Goal: Information Seeking & Learning: Learn about a topic

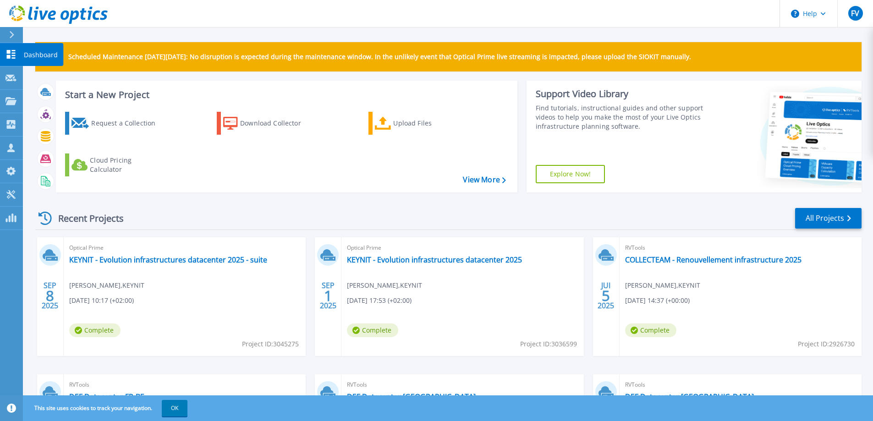
click at [34, 54] on p "Dashboard" at bounding box center [41, 55] width 34 height 24
click at [394, 258] on link "KEYNIT - Evolution infrastructures datacenter 2025" at bounding box center [434, 259] width 175 height 9
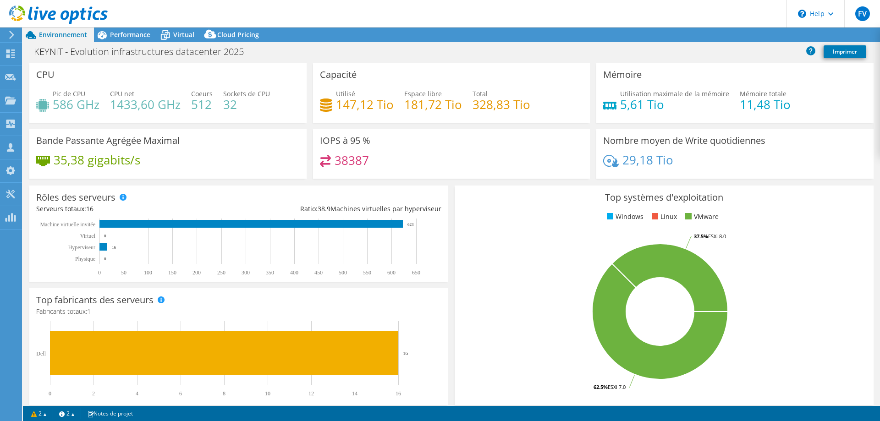
select select "USD"
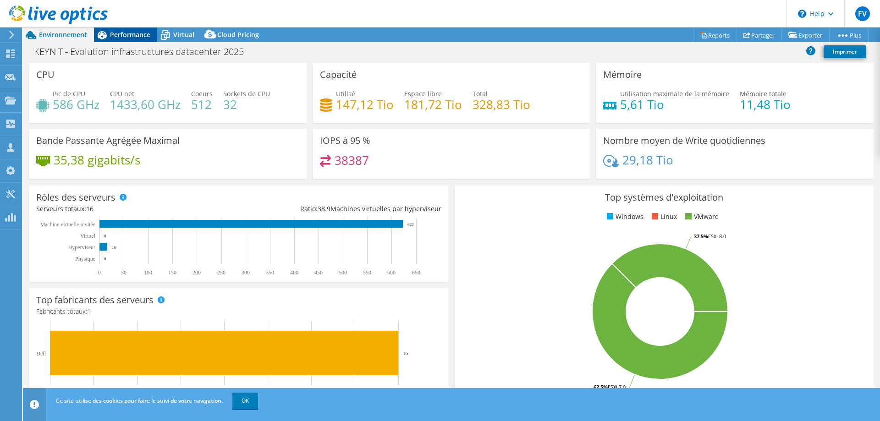
click at [127, 36] on span "Performance" at bounding box center [130, 34] width 40 height 9
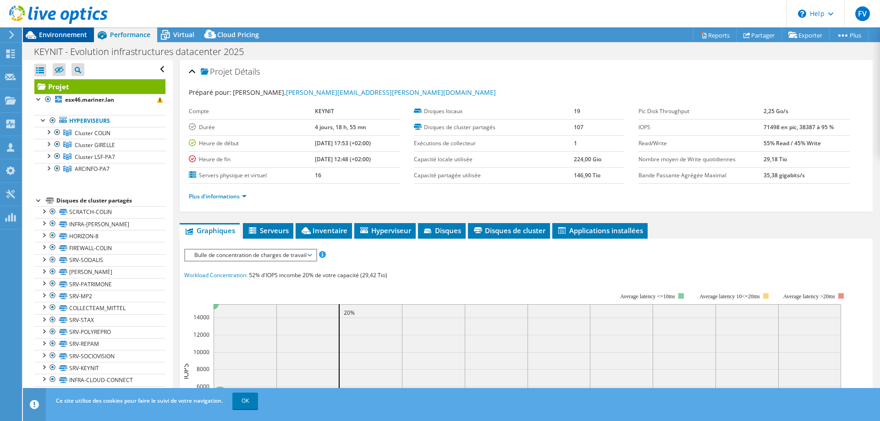
click at [68, 36] on span "Environnement" at bounding box center [63, 34] width 48 height 9
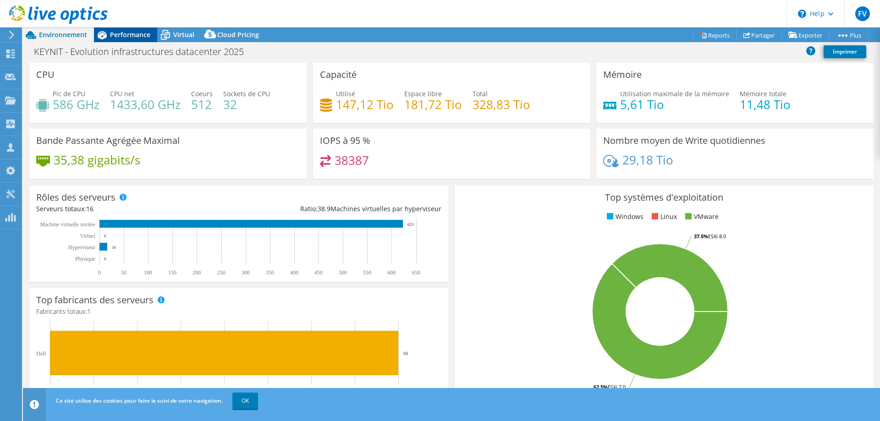
click at [119, 36] on span "Performance" at bounding box center [130, 34] width 40 height 9
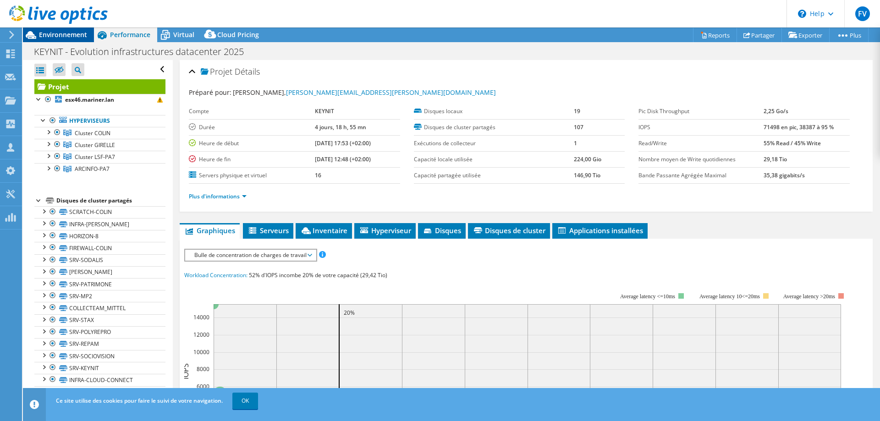
click at [58, 34] on span "Environnement" at bounding box center [63, 34] width 48 height 9
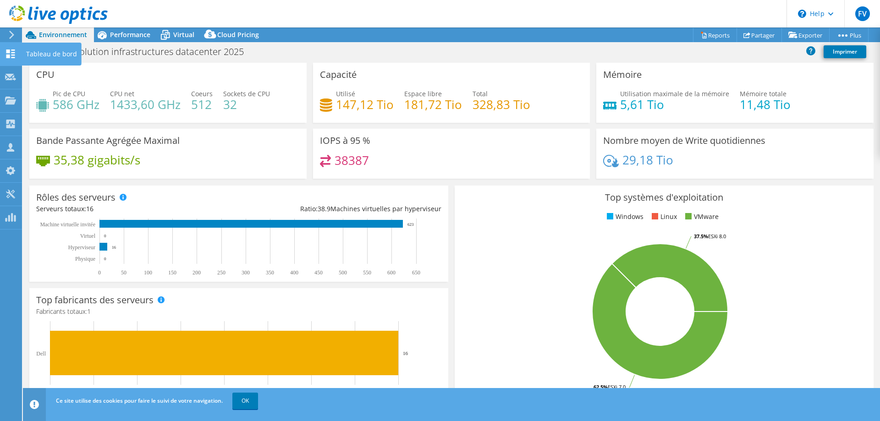
click at [44, 55] on div "Tableau de bord" at bounding box center [52, 54] width 60 height 23
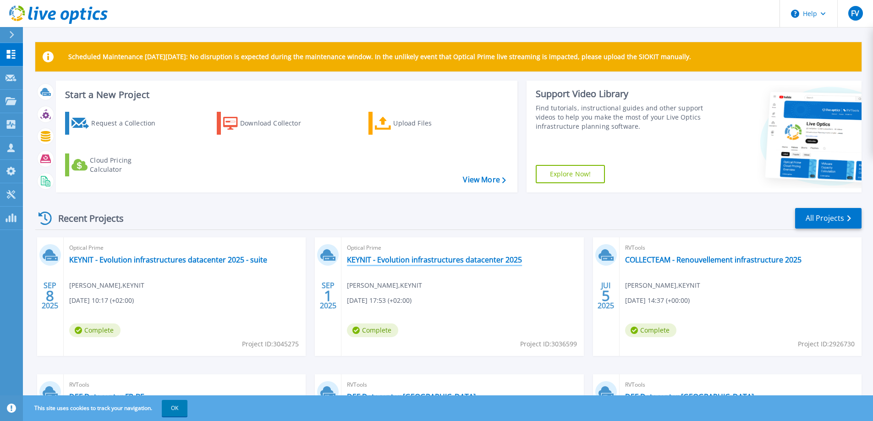
click at [419, 259] on link "KEYNIT - Evolution infrastructures datacenter 2025" at bounding box center [434, 259] width 175 height 9
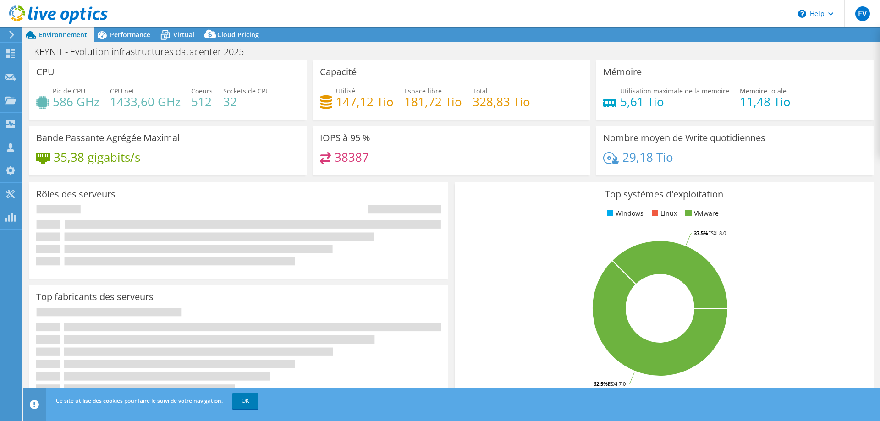
select select "USD"
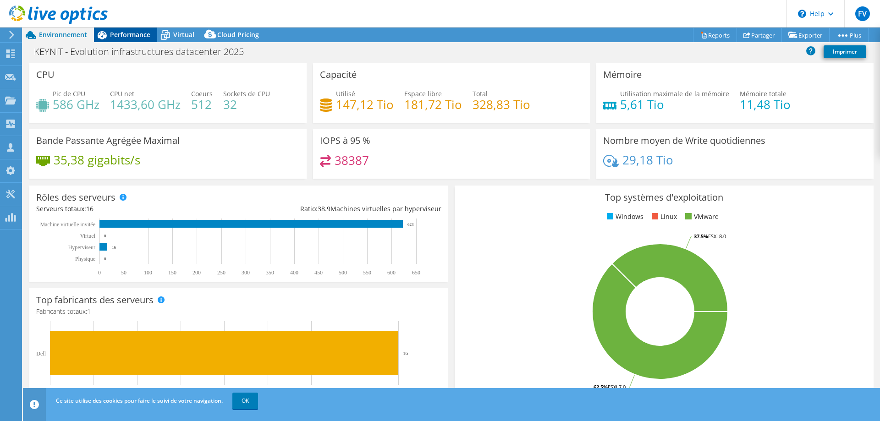
click at [116, 32] on span "Performance" at bounding box center [130, 34] width 40 height 9
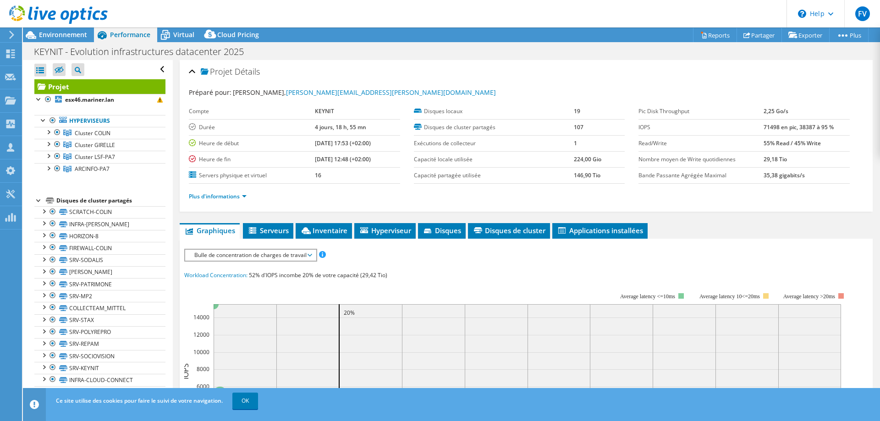
drag, startPoint x: 757, startPoint y: 127, endPoint x: 774, endPoint y: 128, distance: 16.5
click at [774, 128] on tr "IOPS 71498 en pic, 38387 à 95 %" at bounding box center [744, 127] width 211 height 16
click at [833, 190] on ul "Plus d'informations" at bounding box center [526, 195] width 675 height 12
drag, startPoint x: 817, startPoint y: 143, endPoint x: 758, endPoint y: 143, distance: 59.6
click at [764, 140] on td "55% Read / 45% Write" at bounding box center [807, 143] width 86 height 16
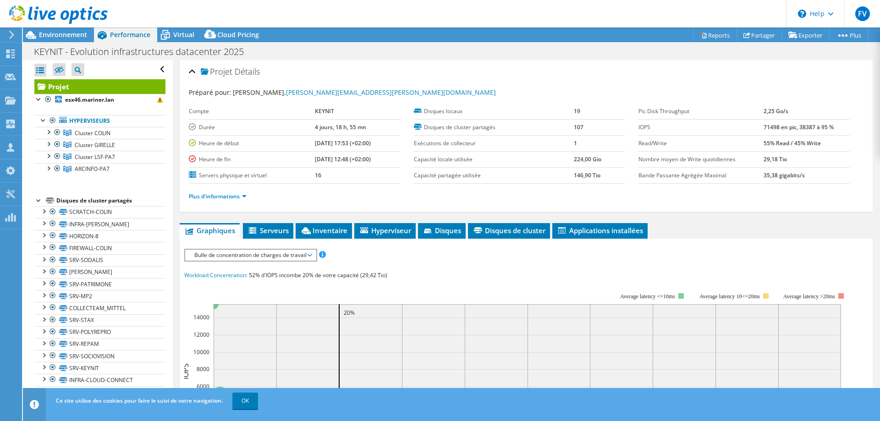
click at [797, 195] on ul "Plus d'informations" at bounding box center [526, 195] width 675 height 12
click at [226, 198] on link "Plus d'informations" at bounding box center [218, 197] width 58 height 8
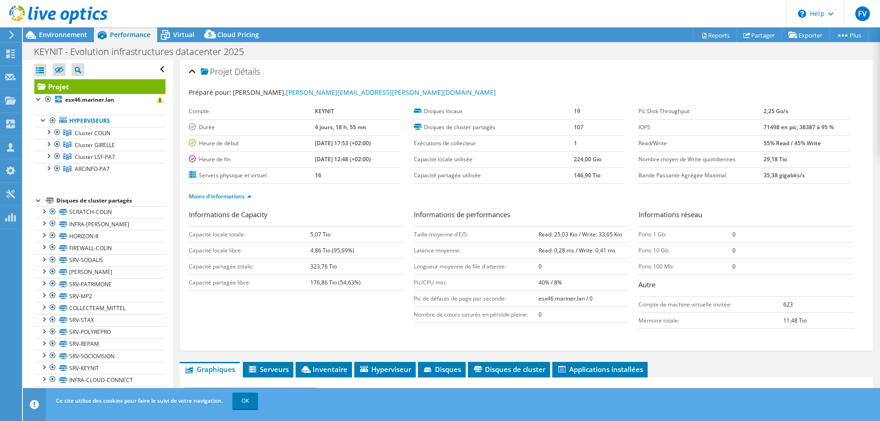
click at [610, 333] on div "Informations de Capacity Capacité locale totale: 5,07 Tio Capacité locale libre…" at bounding box center [526, 271] width 675 height 124
click at [585, 322] on td "0" at bounding box center [584, 315] width 91 height 16
click at [171, 35] on icon at bounding box center [165, 35] width 16 height 16
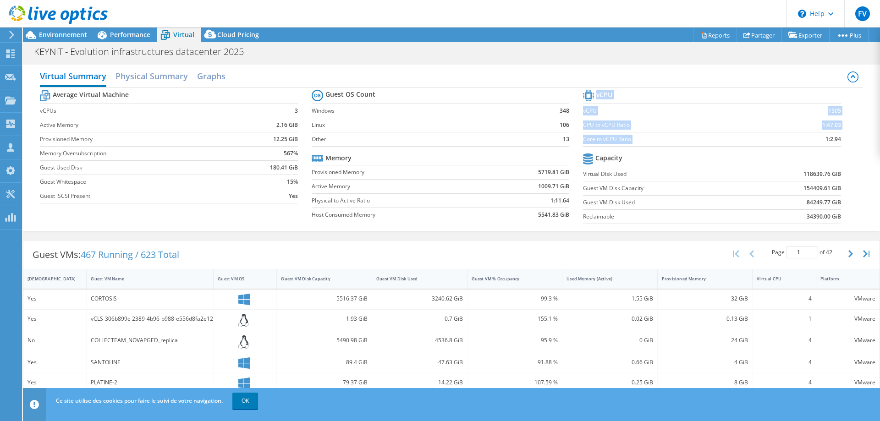
drag, startPoint x: 835, startPoint y: 140, endPoint x: 816, endPoint y: 138, distance: 19.4
click at [816, 138] on section "vCPU vCPU 1505 CPU to vCPU Ratio 1:47.03 Core to vCPU Ratio 1:2.94 Capacity Vir…" at bounding box center [718, 158] width 271 height 141
click at [704, 143] on label "Core to vCPU Ratio" at bounding box center [678, 139] width 190 height 9
click at [248, 401] on link "OK" at bounding box center [245, 401] width 26 height 17
